Goal: Information Seeking & Learning: Learn about a topic

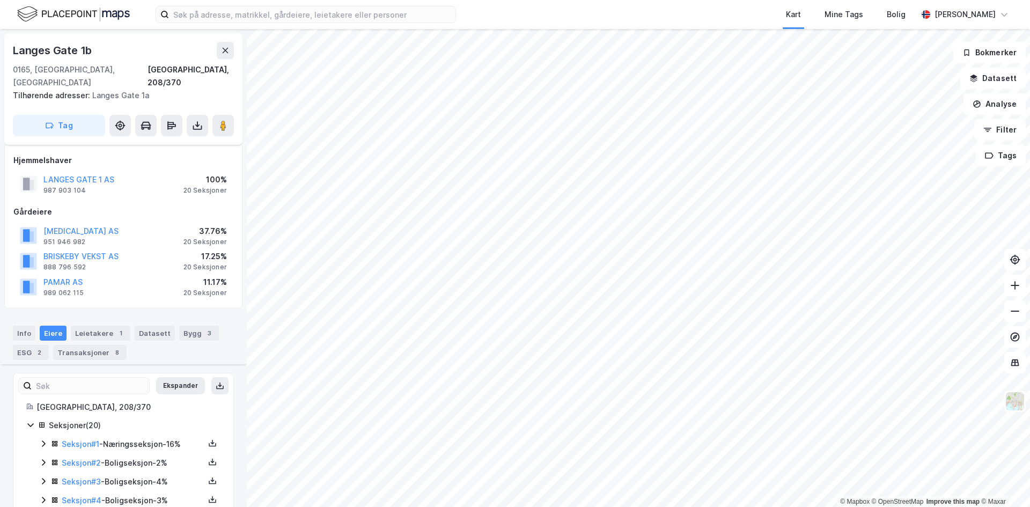
scroll to position [314, 0]
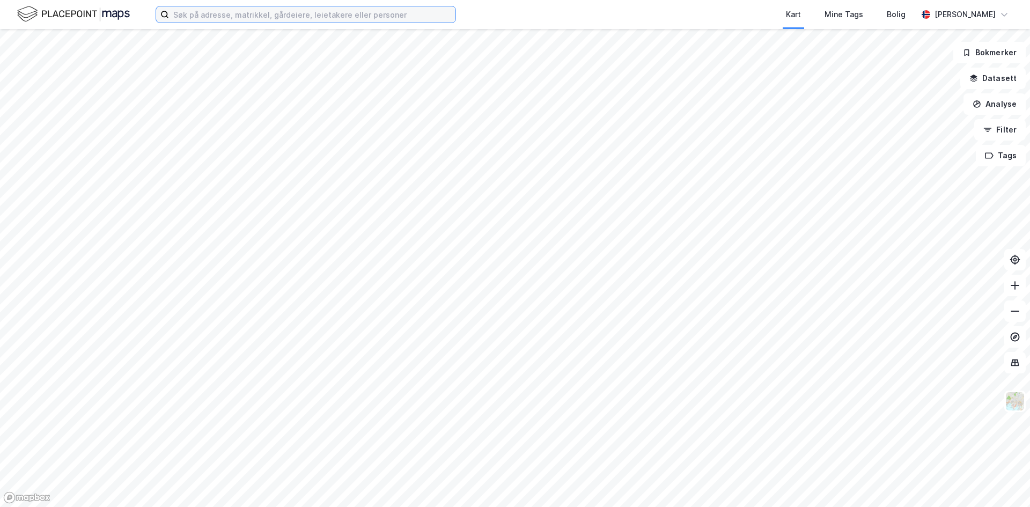
click at [225, 13] on input at bounding box center [312, 14] width 286 height 16
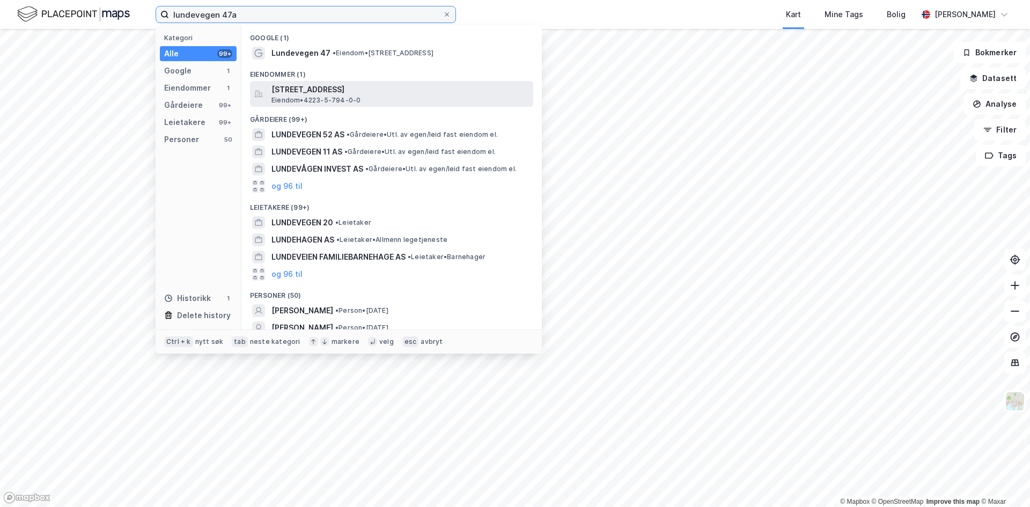
type input "lundevegen 47a"
click at [354, 86] on span "Lundevegen 47A, 4708, VENNESLA, VENNESLA" at bounding box center [400, 89] width 258 height 13
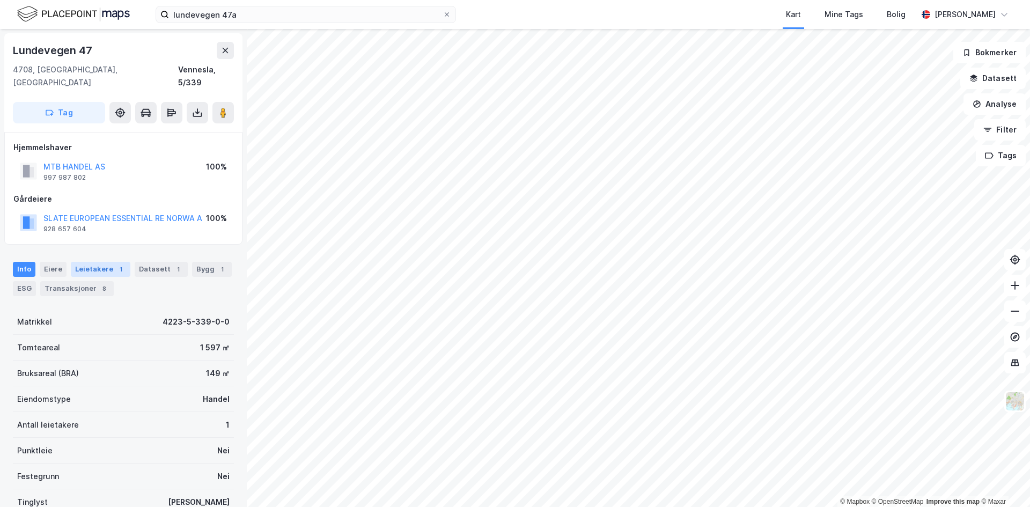
click at [102, 262] on div "Leietakere 1" at bounding box center [101, 269] width 60 height 15
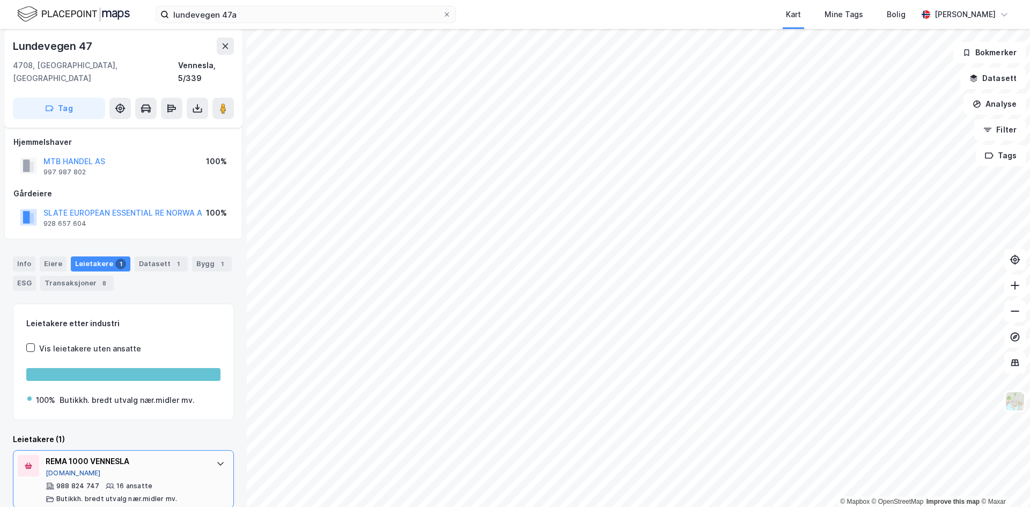
scroll to position [6, 0]
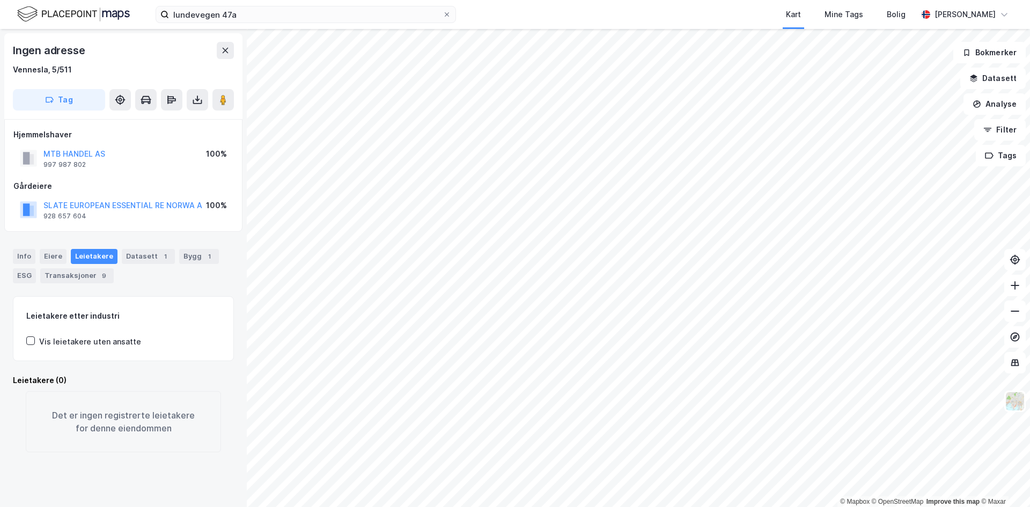
click at [238, 101] on div "Ingen adresse Vennesla, 5/511 Tag" at bounding box center [123, 76] width 238 height 86
click at [225, 93] on button at bounding box center [222, 99] width 21 height 21
click at [232, 108] on button at bounding box center [222, 99] width 21 height 21
drag, startPoint x: 141, startPoint y: 251, endPoint x: 136, endPoint y: 263, distance: 13.5
click at [141, 251] on div "Datasett 1" at bounding box center [148, 256] width 53 height 15
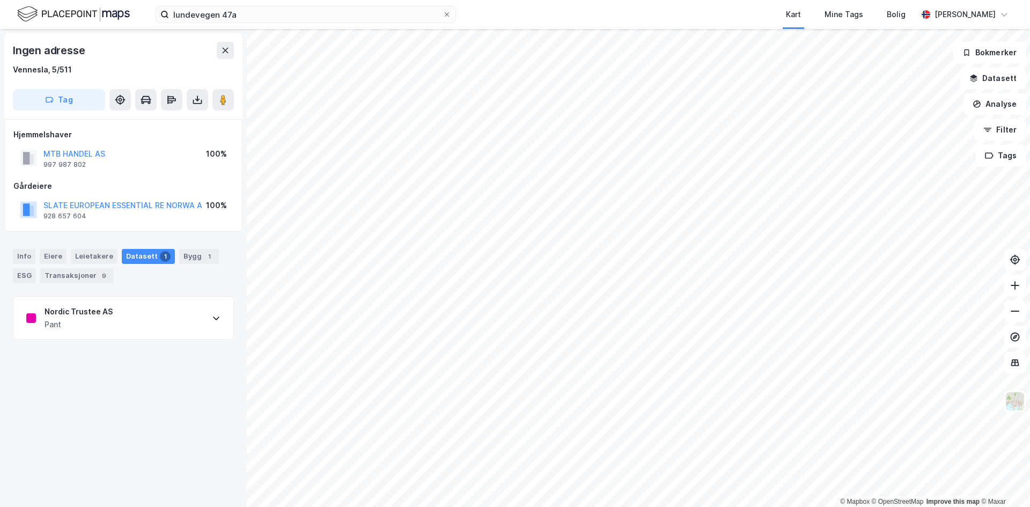
click at [107, 310] on div "Nordic Trustee AS" at bounding box center [79, 311] width 68 height 13
click at [91, 315] on div "Nordic Trustee AS" at bounding box center [79, 311] width 68 height 13
